Goal: Entertainment & Leisure: Consume media (video, audio)

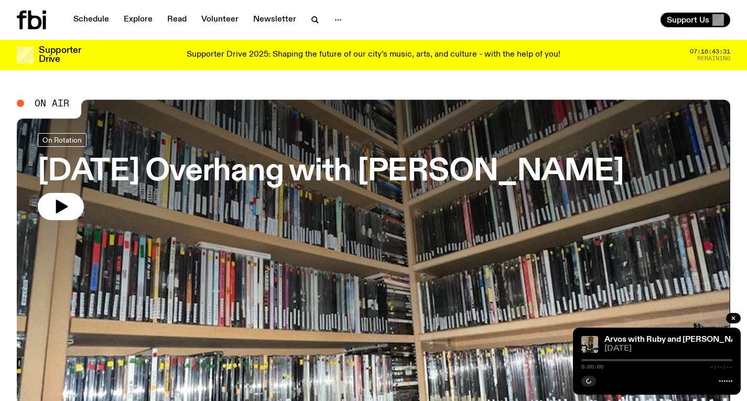
click at [179, 162] on h3 "[DATE] Overhang with [PERSON_NAME]" at bounding box center [331, 171] width 586 height 29
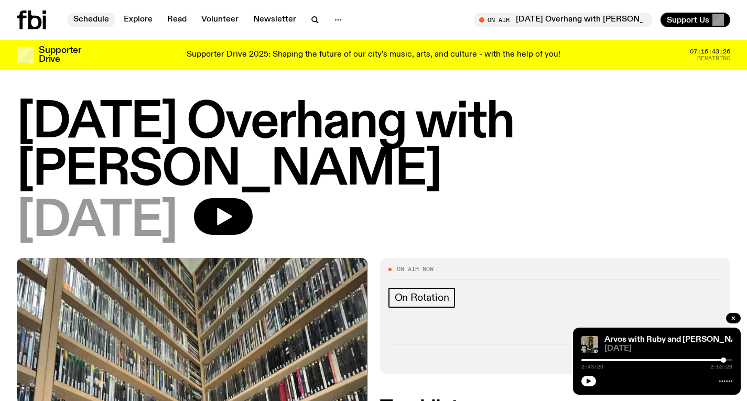
click at [104, 18] on link "Schedule" at bounding box center [91, 20] width 48 height 15
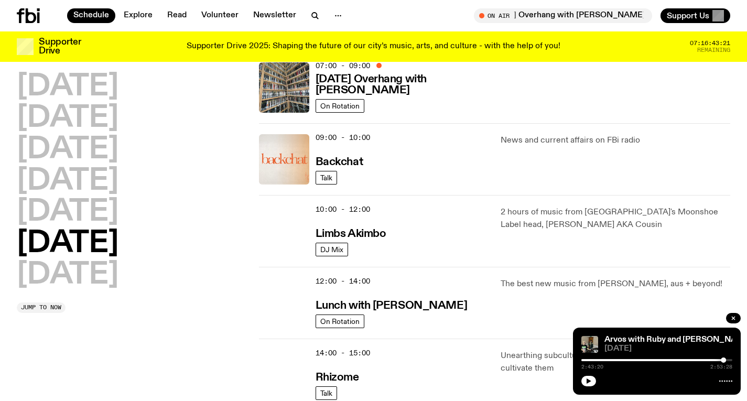
scroll to position [182, 0]
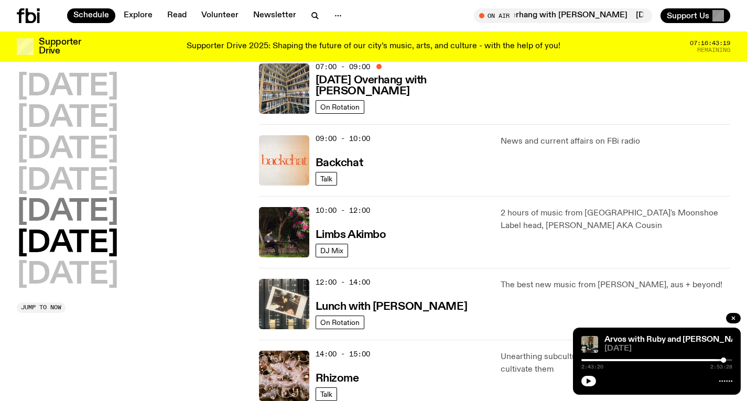
click at [85, 218] on h2 "[DATE]" at bounding box center [68, 212] width 102 height 29
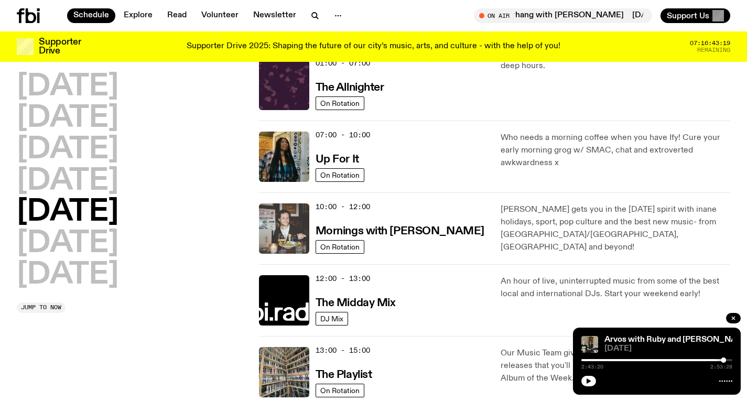
scroll to position [29, 0]
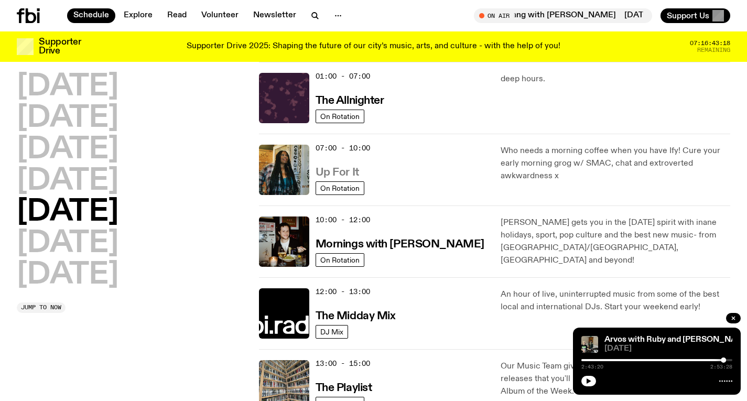
click at [345, 174] on h3 "Up For It" at bounding box center [338, 172] width 44 height 11
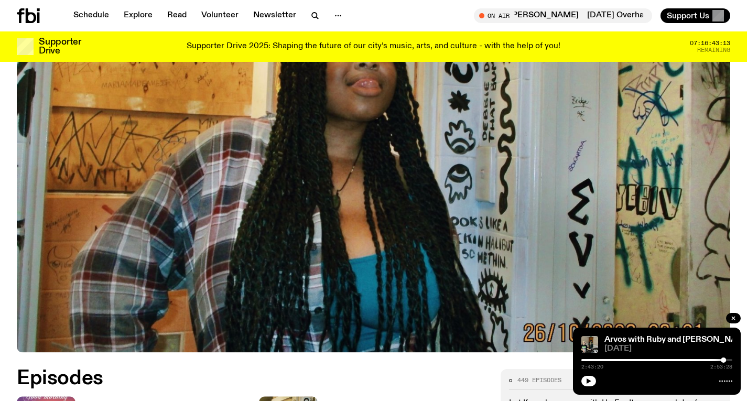
scroll to position [360, 0]
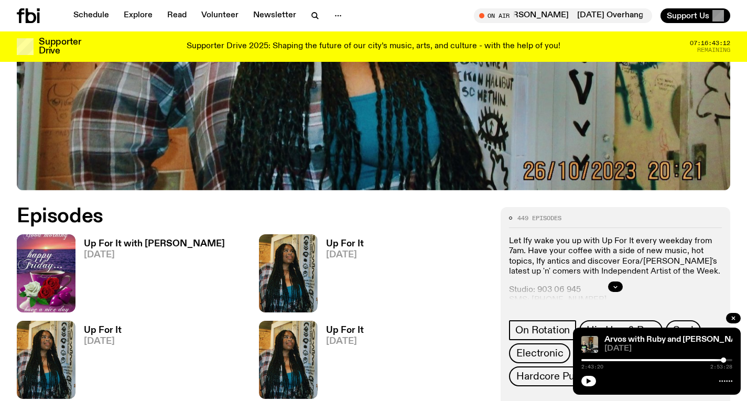
click at [154, 242] on h3 "Up For It with [PERSON_NAME]" at bounding box center [154, 244] width 141 height 9
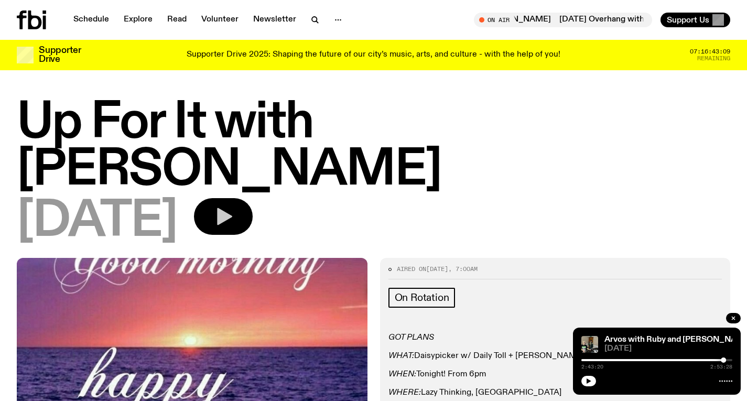
click at [253, 198] on button "button" at bounding box center [223, 216] width 59 height 37
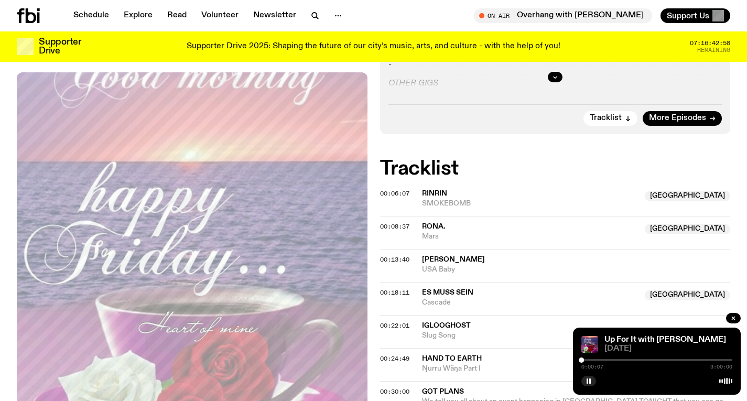
scroll to position [357, 0]
click at [396, 255] on span "00:13:40" at bounding box center [394, 259] width 29 height 8
click at [595, 360] on div at bounding box center [656, 360] width 151 height 2
click at [595, 359] on div at bounding box center [656, 360] width 151 height 2
click at [594, 359] on div at bounding box center [594, 360] width 5 height 5
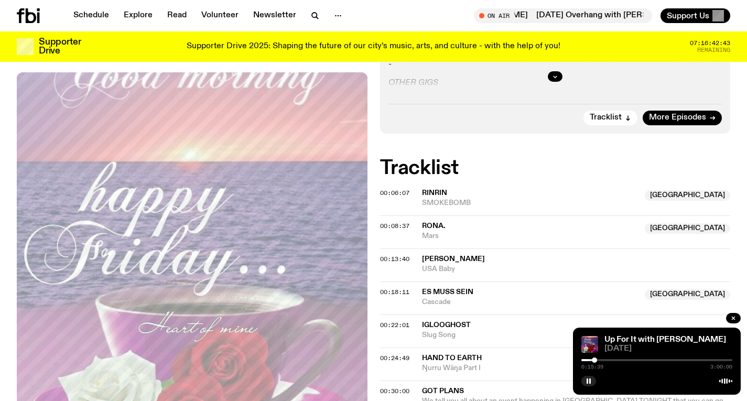
click at [594, 359] on div at bounding box center [594, 360] width 5 height 5
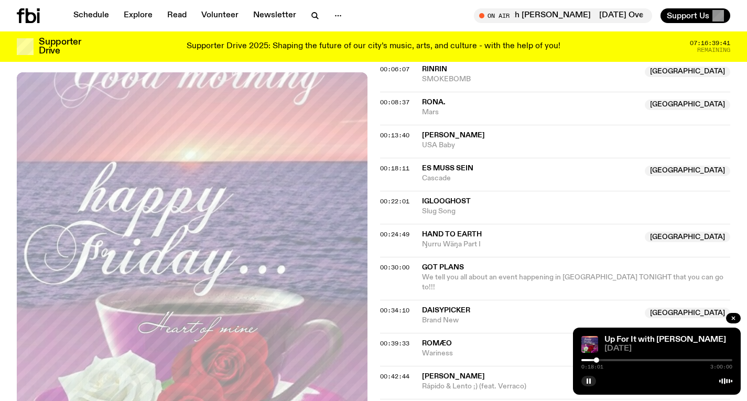
scroll to position [482, 0]
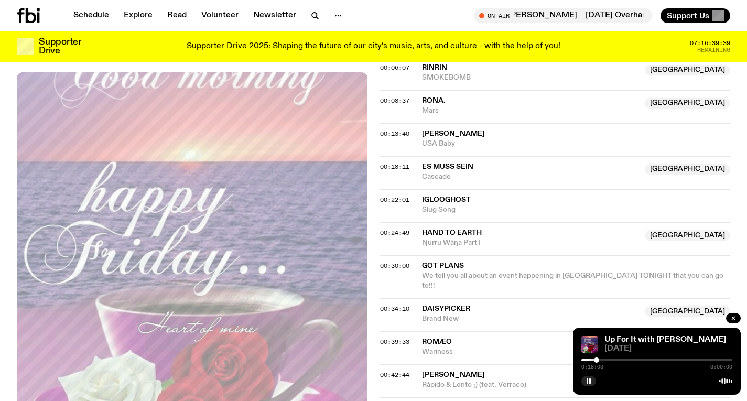
click at [601, 360] on div at bounding box center [656, 360] width 151 height 2
click at [604, 360] on div at bounding box center [656, 360] width 151 height 2
click at [608, 361] on div "0:27:32 3:00:00" at bounding box center [656, 363] width 151 height 13
click at [620, 360] on div at bounding box center [656, 360] width 151 height 2
click at [614, 359] on div at bounding box center [544, 360] width 151 height 2
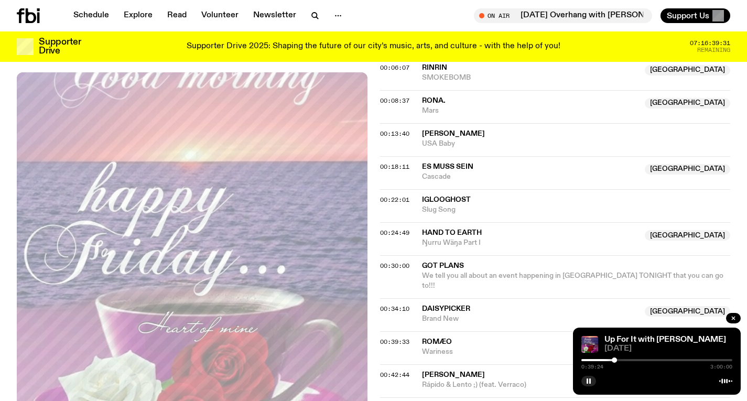
click at [616, 359] on div at bounding box center [614, 360] width 5 height 5
click at [618, 360] on div at bounding box center [615, 360] width 5 height 5
click at [620, 360] on div at bounding box center [617, 360] width 5 height 5
click at [621, 359] on div at bounding box center [619, 360] width 5 height 5
click at [621, 359] on div at bounding box center [620, 360] width 5 height 5
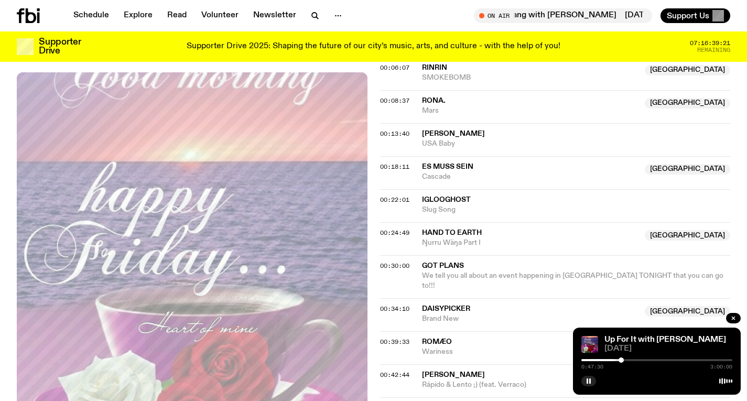
click at [623, 359] on div at bounding box center [621, 360] width 5 height 5
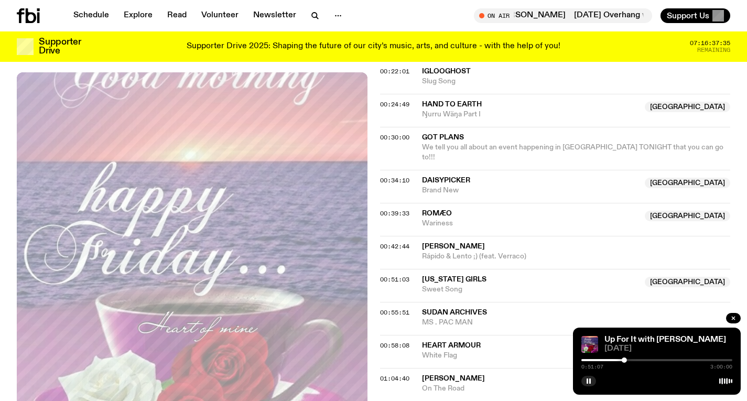
scroll to position [611, 0]
click at [629, 360] on div at bounding box center [656, 360] width 151 height 2
click at [633, 361] on div at bounding box center [656, 360] width 151 height 2
click at [633, 360] on div at bounding box center [632, 360] width 5 height 5
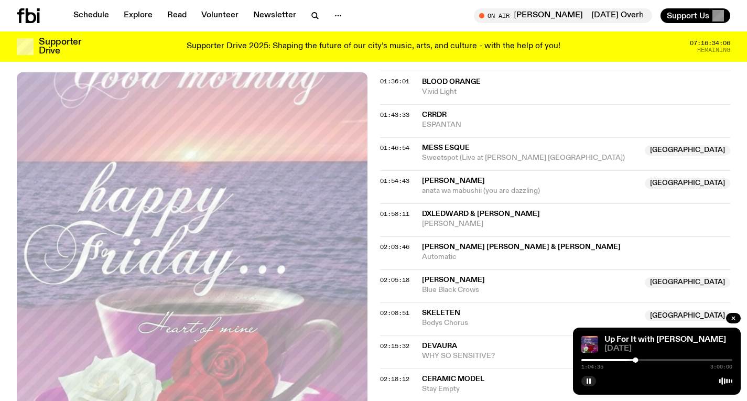
scroll to position [1173, 0]
click at [646, 360] on div at bounding box center [656, 360] width 151 height 2
click at [653, 360] on div at bounding box center [656, 360] width 151 height 2
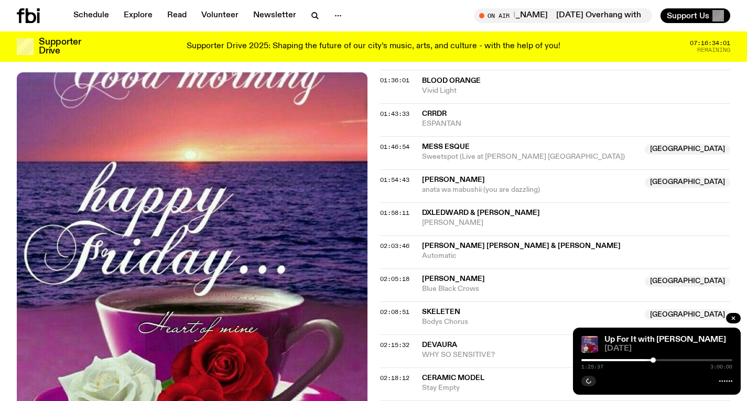
click at [676, 361] on div "1:25:37 3:00:00" at bounding box center [656, 363] width 151 height 13
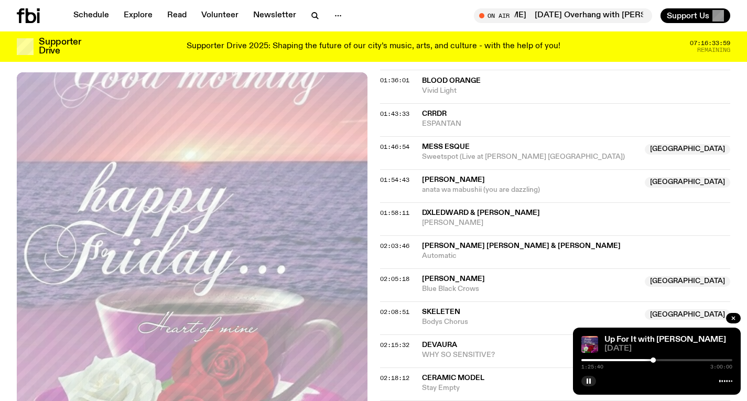
click at [672, 360] on div at bounding box center [656, 360] width 151 height 2
click at [679, 361] on div at bounding box center [656, 360] width 151 height 2
click at [686, 362] on div "1:56:15 3:00:00" at bounding box center [656, 363] width 151 height 13
click at [686, 361] on div at bounding box center [656, 360] width 151 height 2
click at [690, 360] on div at bounding box center [656, 360] width 151 height 2
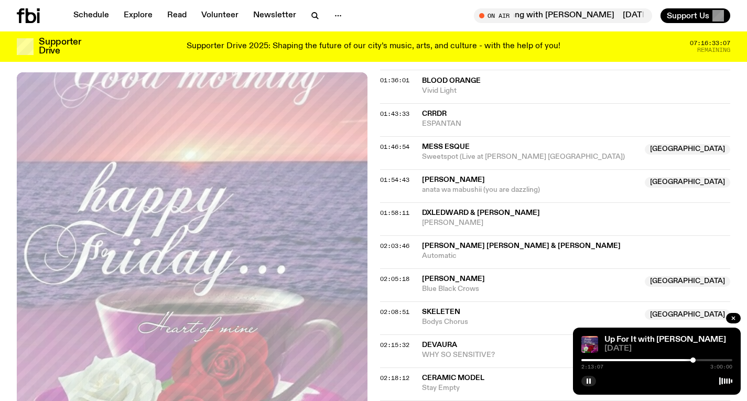
click at [693, 360] on div at bounding box center [692, 360] width 5 height 5
click at [695, 360] on div at bounding box center [694, 360] width 5 height 5
click at [694, 359] on div at bounding box center [693, 360] width 5 height 5
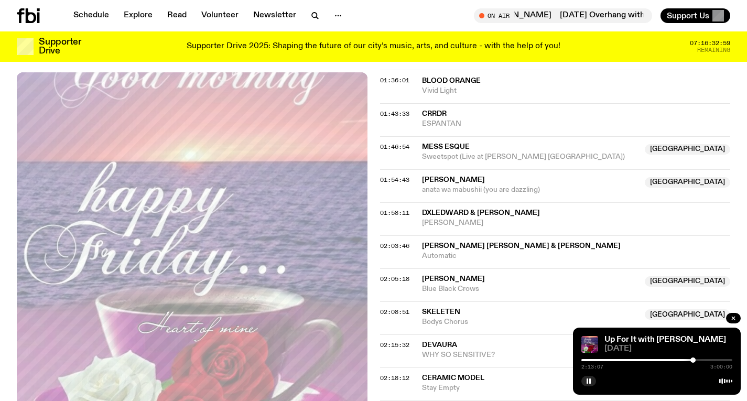
click at [693, 359] on div at bounding box center [692, 360] width 5 height 5
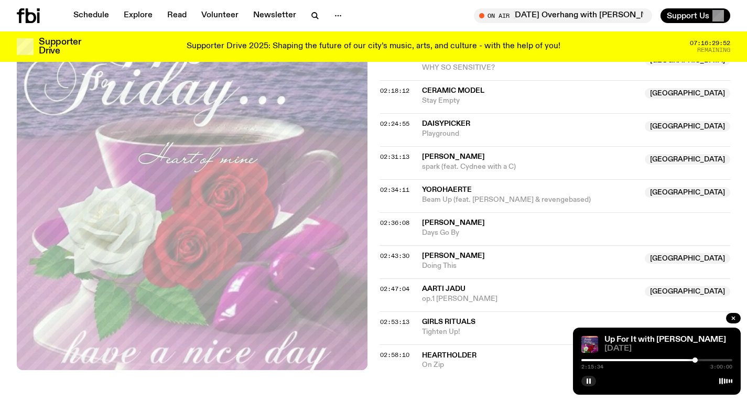
scroll to position [1464, 0]
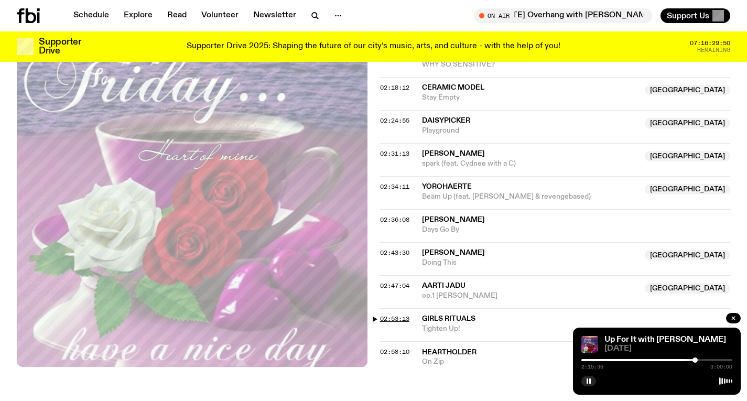
click at [396, 315] on span "02:53:13" at bounding box center [394, 319] width 29 height 8
click at [727, 360] on div at bounding box center [726, 360] width 5 height 5
click at [729, 358] on div at bounding box center [728, 360] width 5 height 5
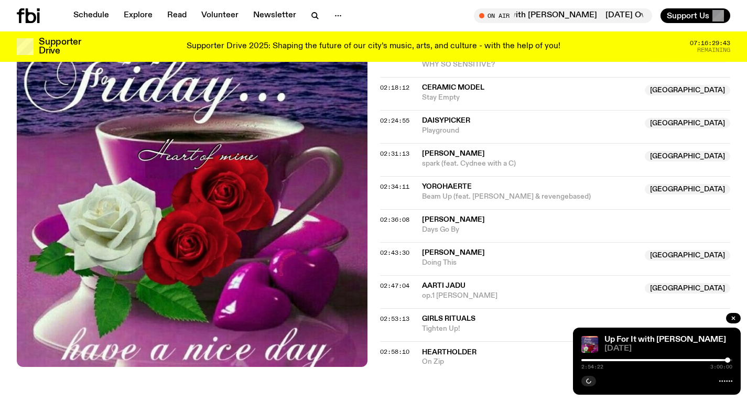
click at [728, 359] on div at bounding box center [727, 360] width 5 height 5
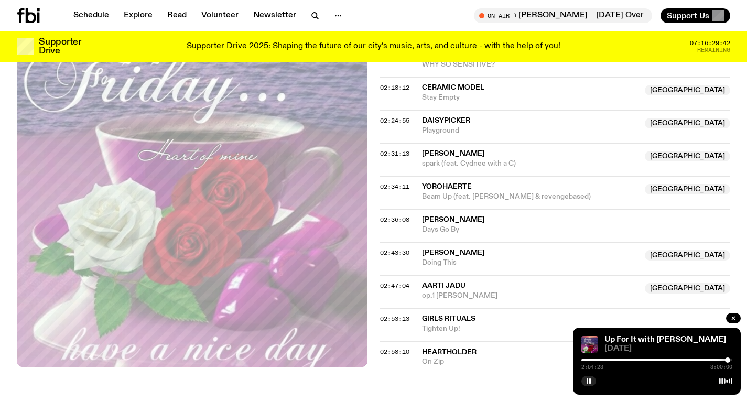
click at [728, 359] on div at bounding box center [727, 360] width 5 height 5
